Goal: Navigation & Orientation: Find specific page/section

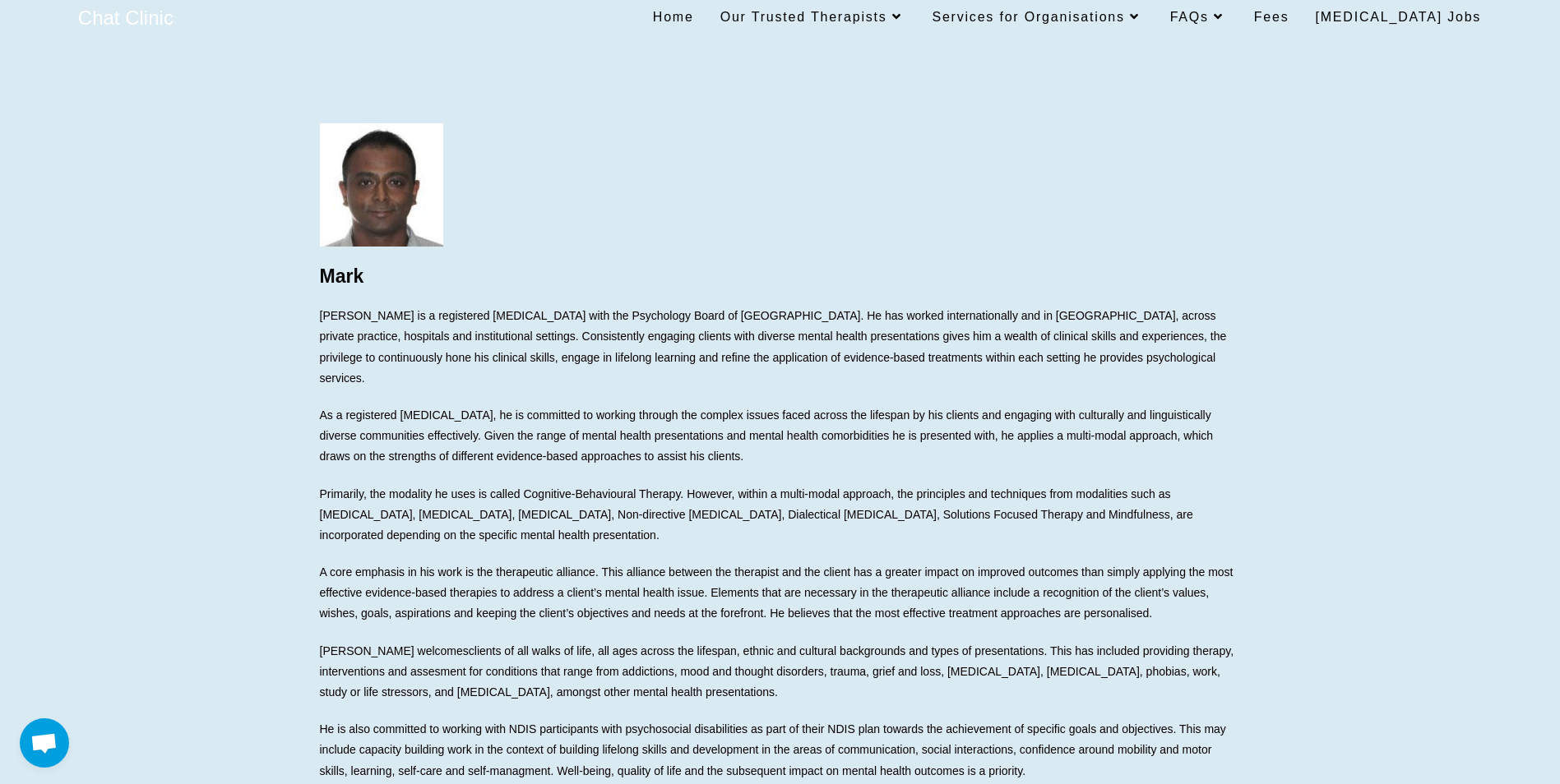
click at [694, 15] on span "Home" at bounding box center [673, 16] width 41 height 14
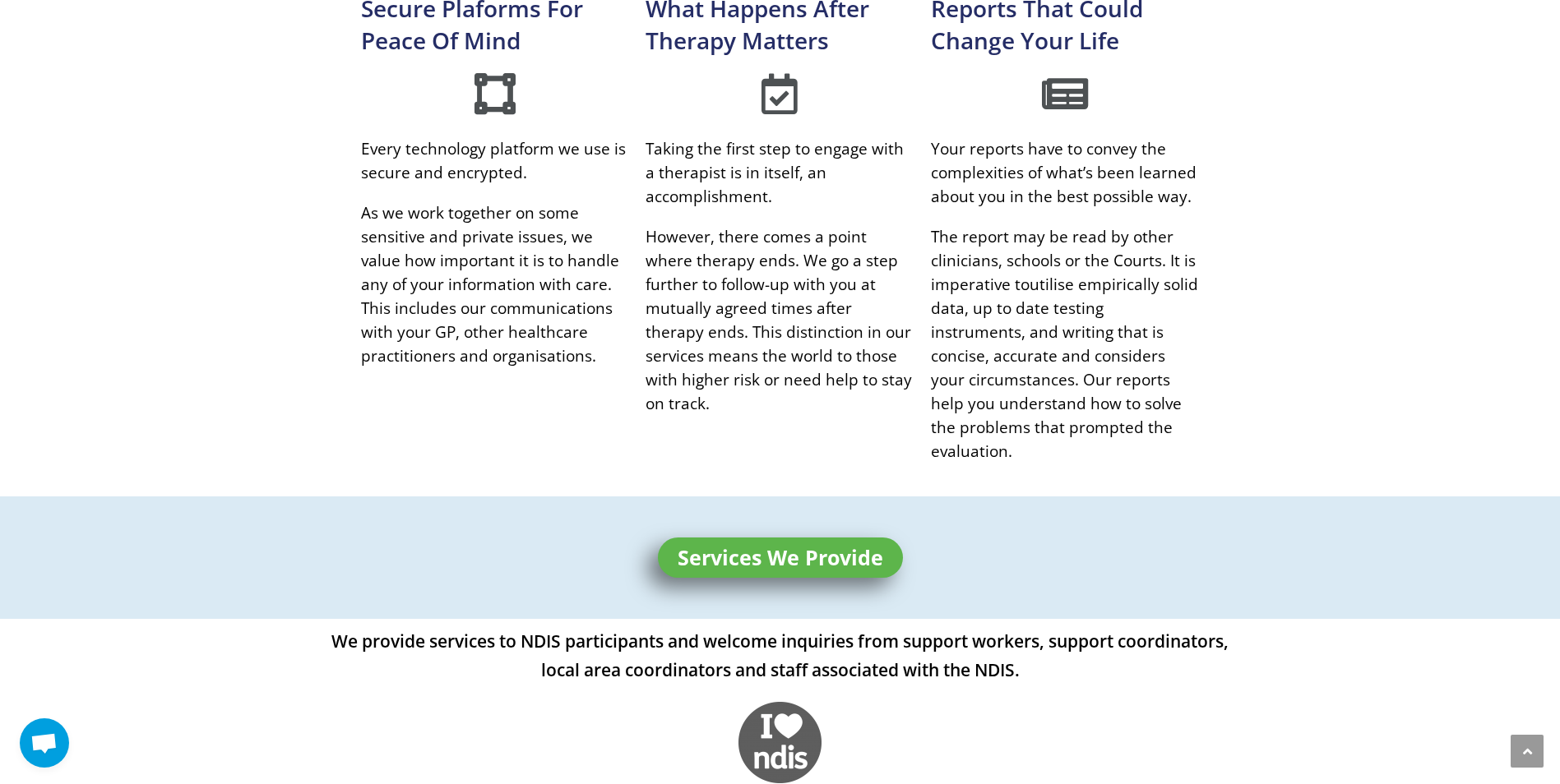
scroll to position [1151, 0]
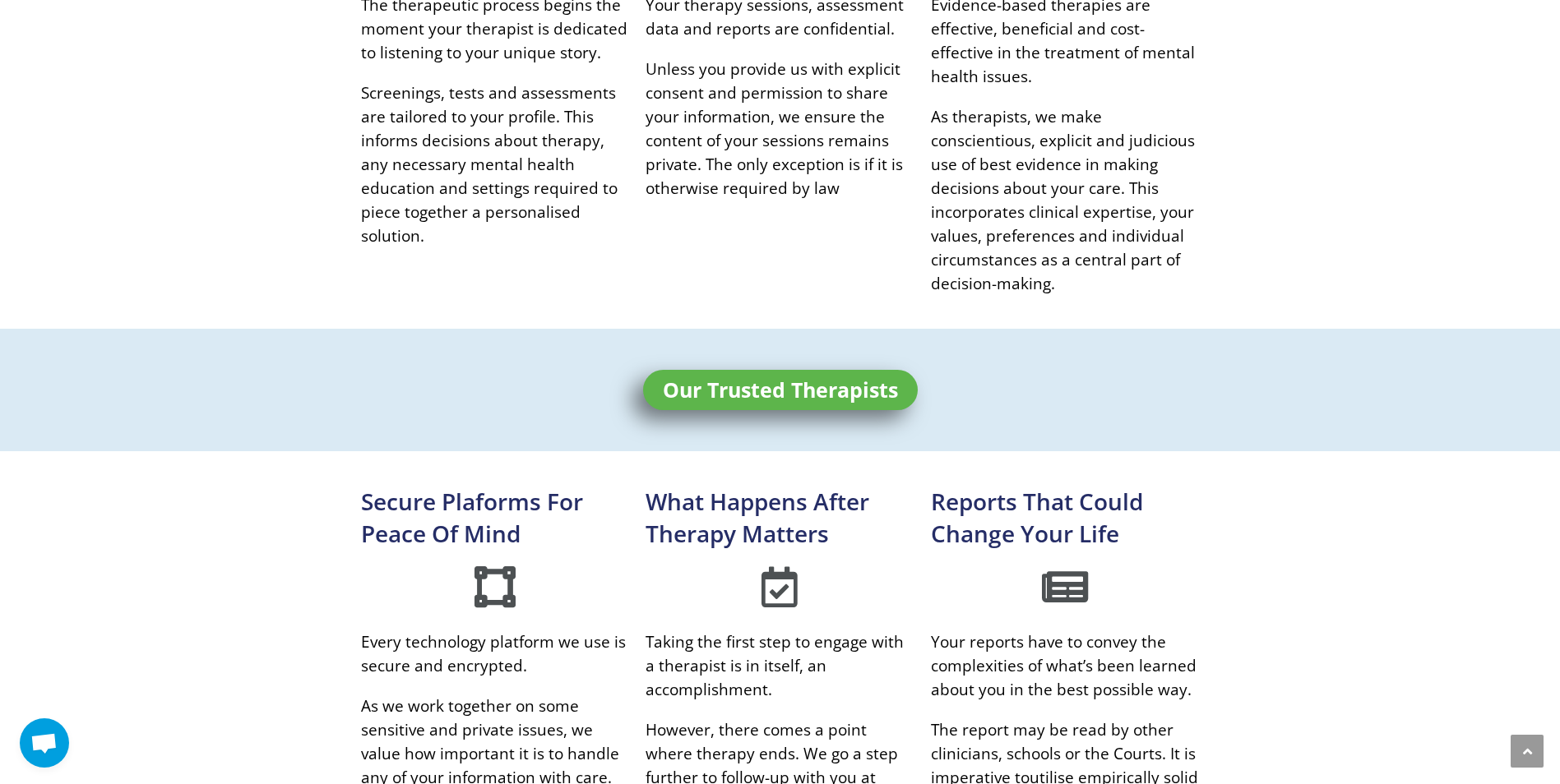
click at [699, 390] on span "Our Trusted Therapists" at bounding box center [781, 390] width 235 height 21
